Goal: Transaction & Acquisition: Purchase product/service

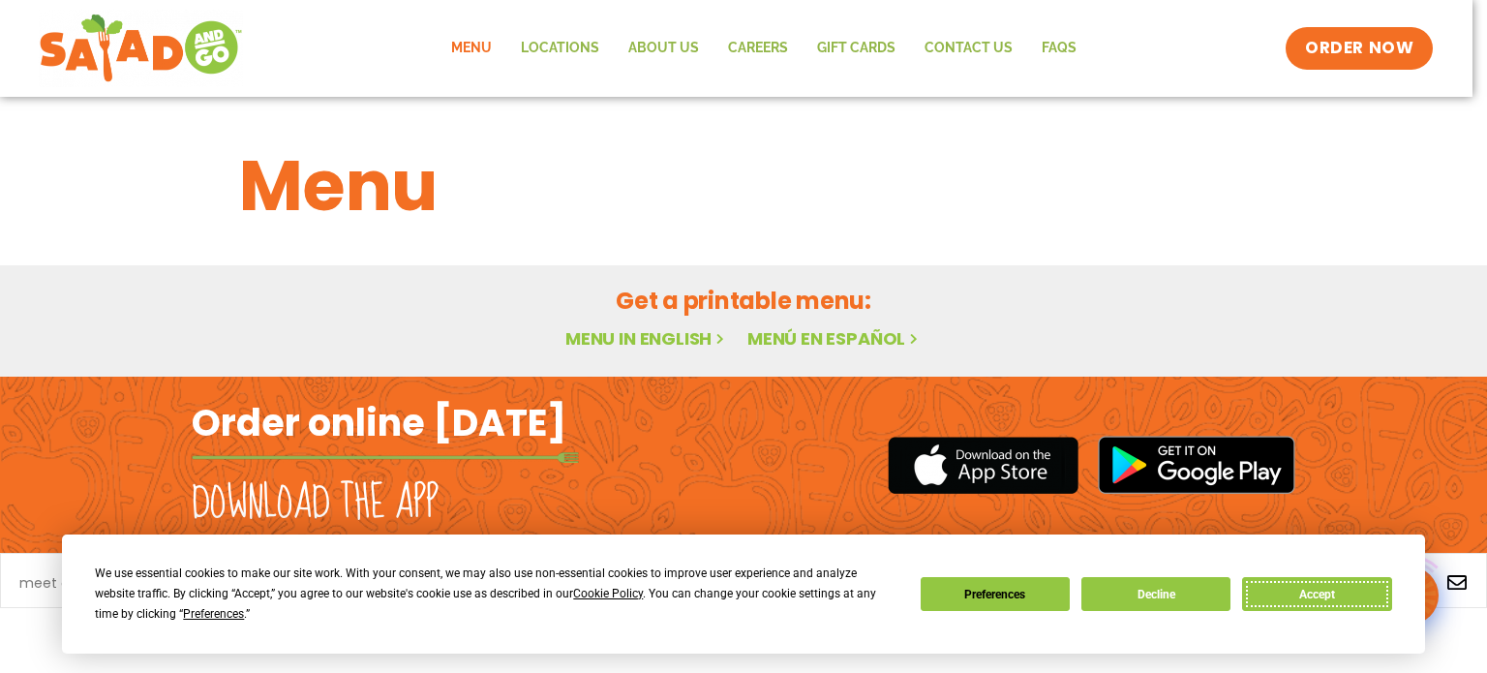
click at [1316, 595] on button "Accept" at bounding box center [1316, 594] width 149 height 34
click at [1316, 595] on link "Facebook" at bounding box center [1314, 582] width 39 height 39
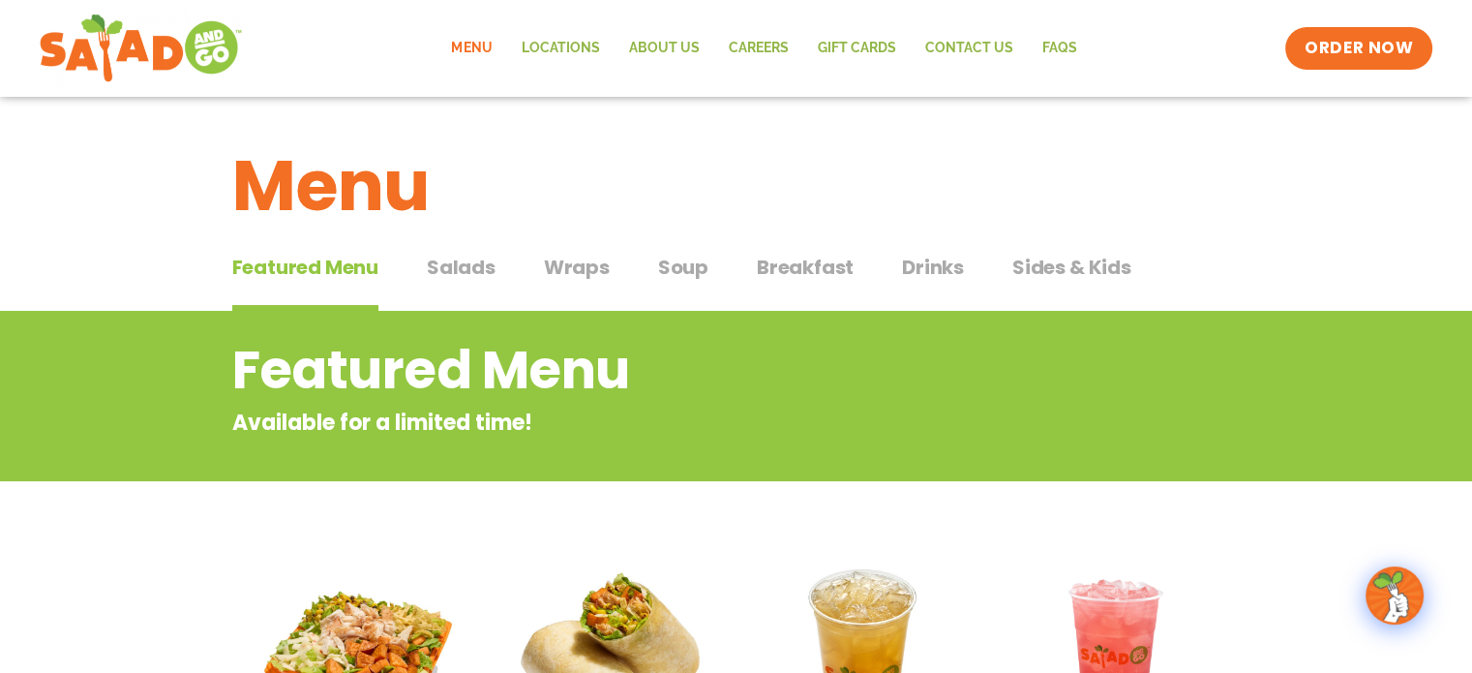
click at [455, 274] on span "Salads" at bounding box center [461, 267] width 69 height 29
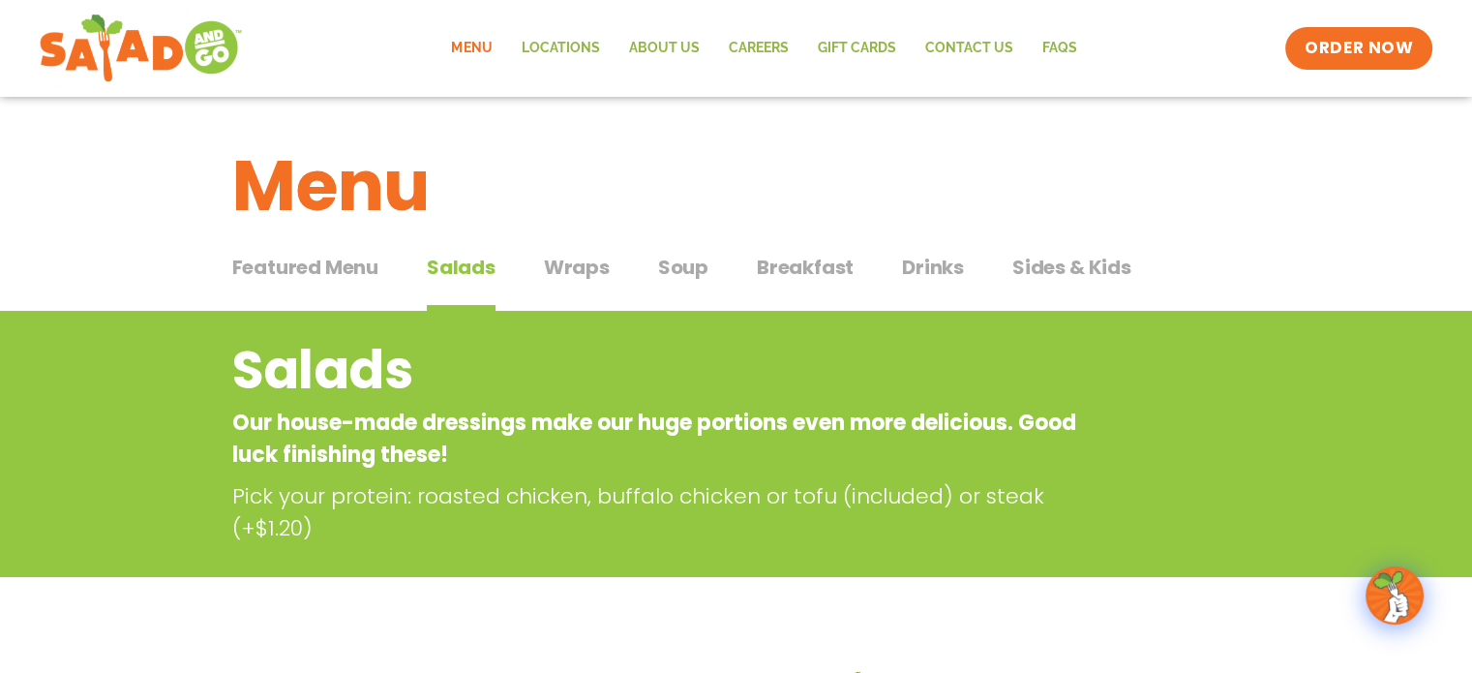
click at [676, 259] on span "Soup" at bounding box center [683, 267] width 50 height 29
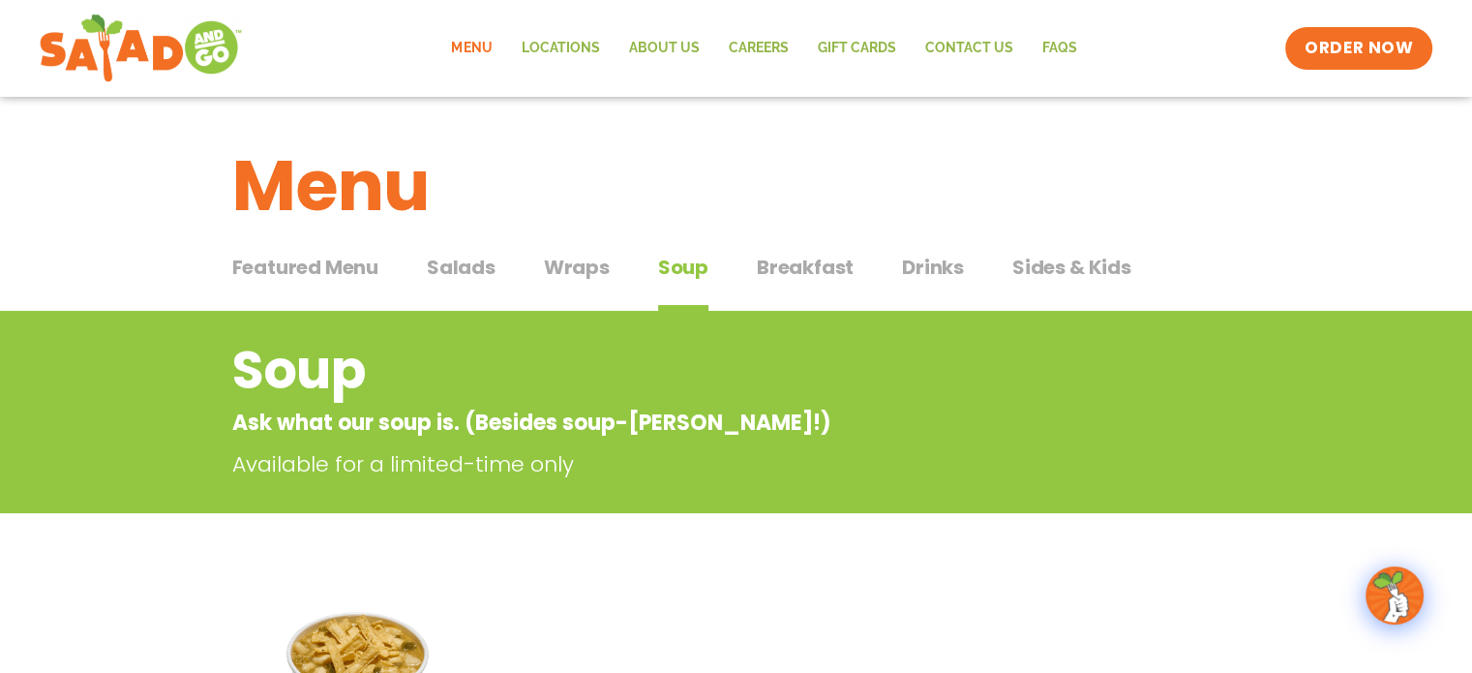
click at [479, 269] on span "Salads" at bounding box center [461, 267] width 69 height 29
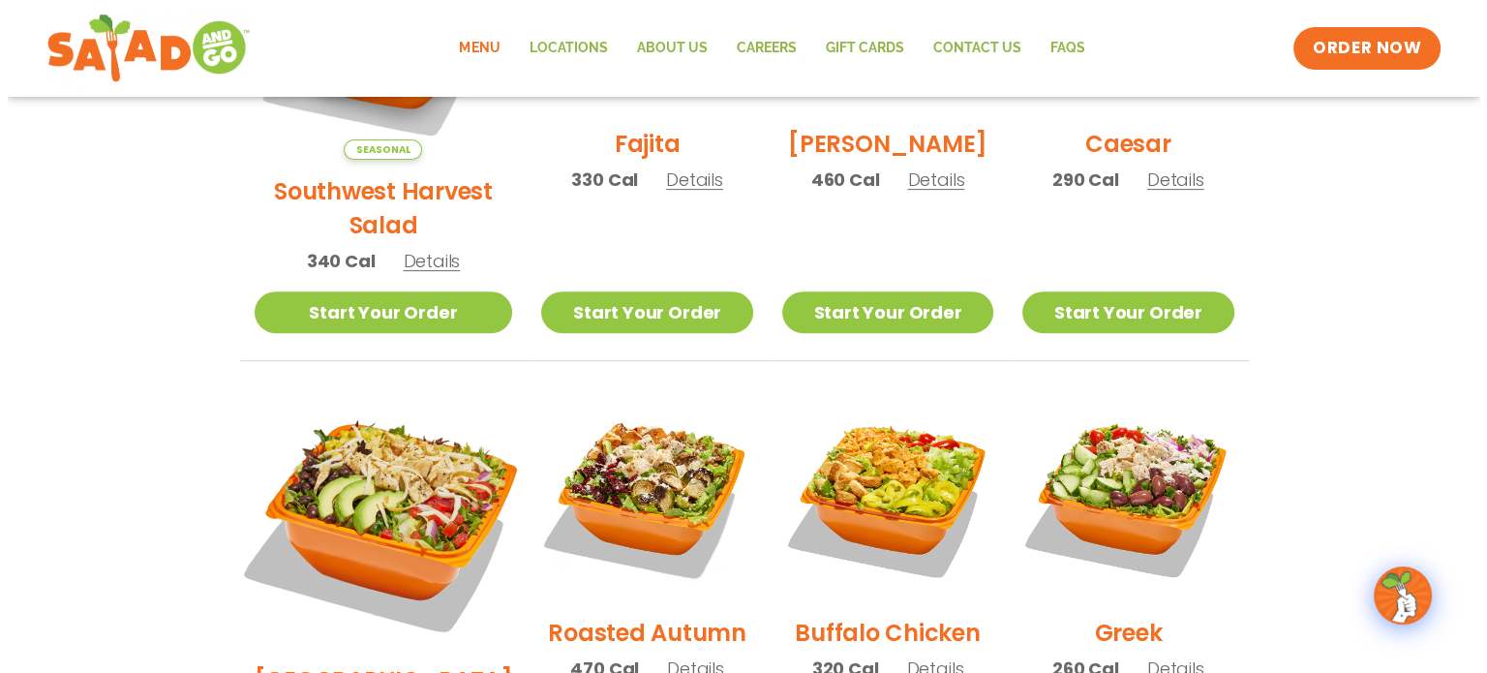
scroll to position [774, 0]
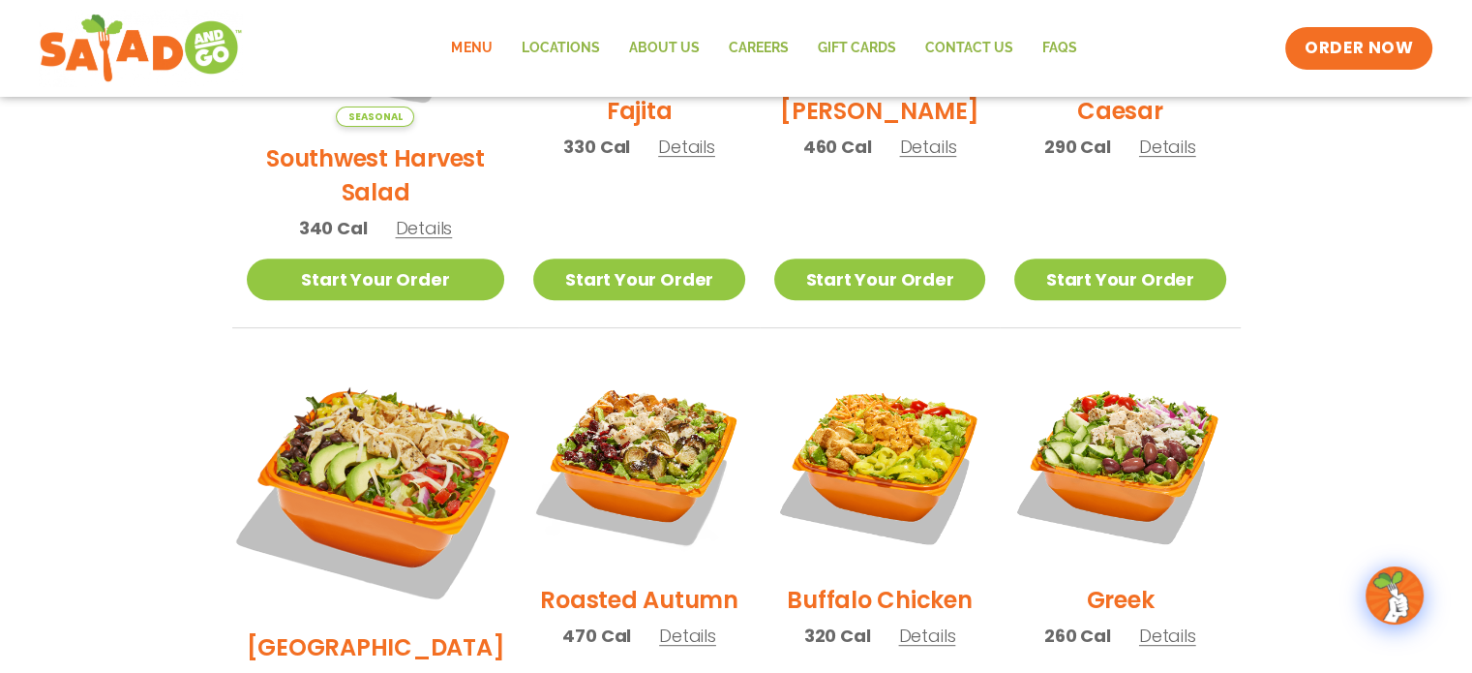
click at [372, 421] on img at bounding box center [375, 486] width 303 height 303
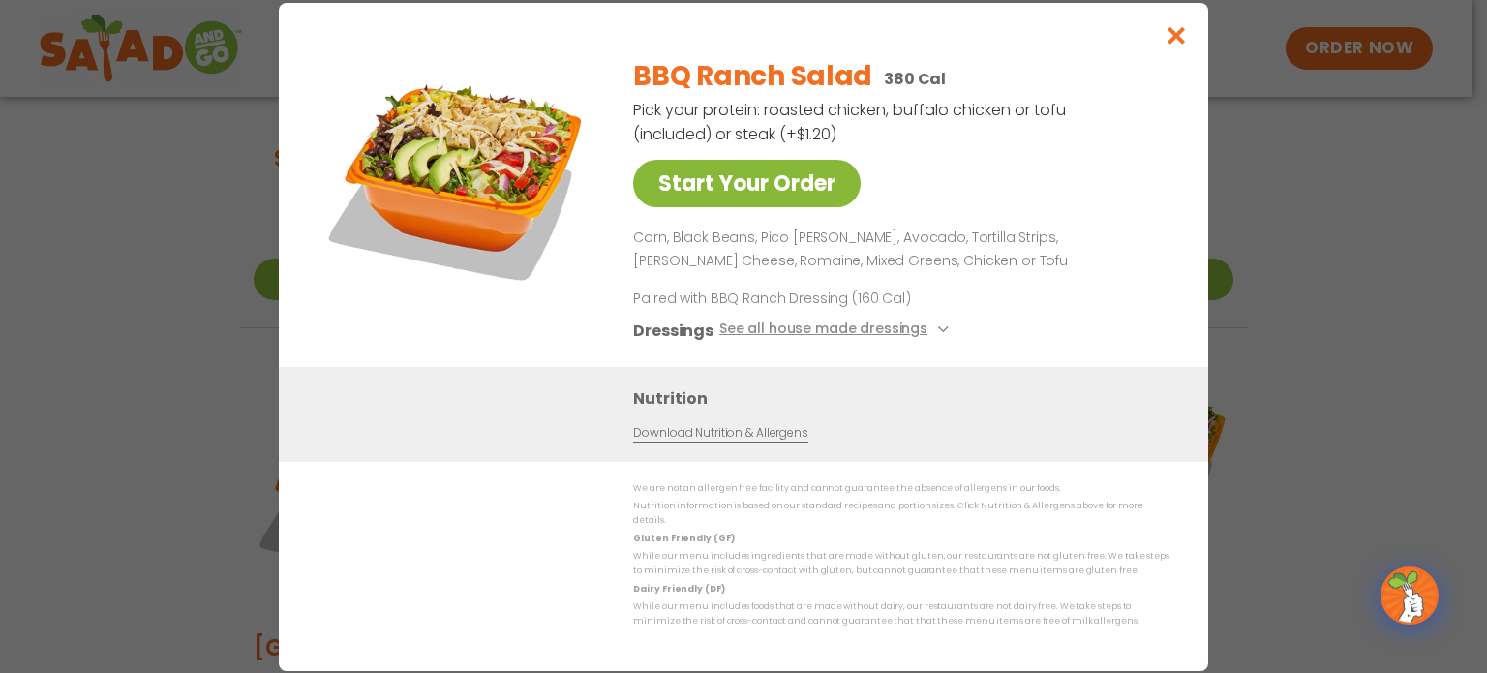
click at [743, 204] on link "Start Your Order" at bounding box center [746, 183] width 227 height 47
